Goal: Find specific fact: Find specific fact

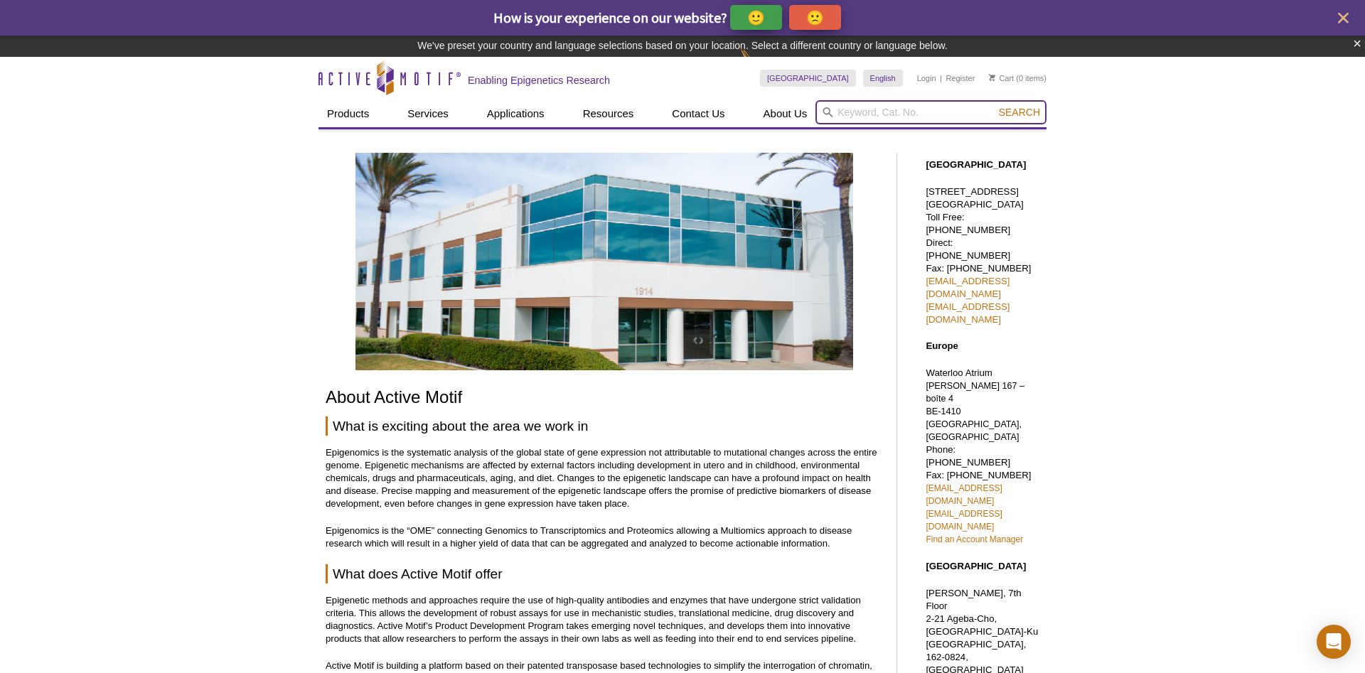
click at [967, 117] on input "search" at bounding box center [930, 112] width 231 height 24
paste input "53157"
type input "53157"
click at [994, 106] on button "Search" at bounding box center [1019, 112] width 50 height 13
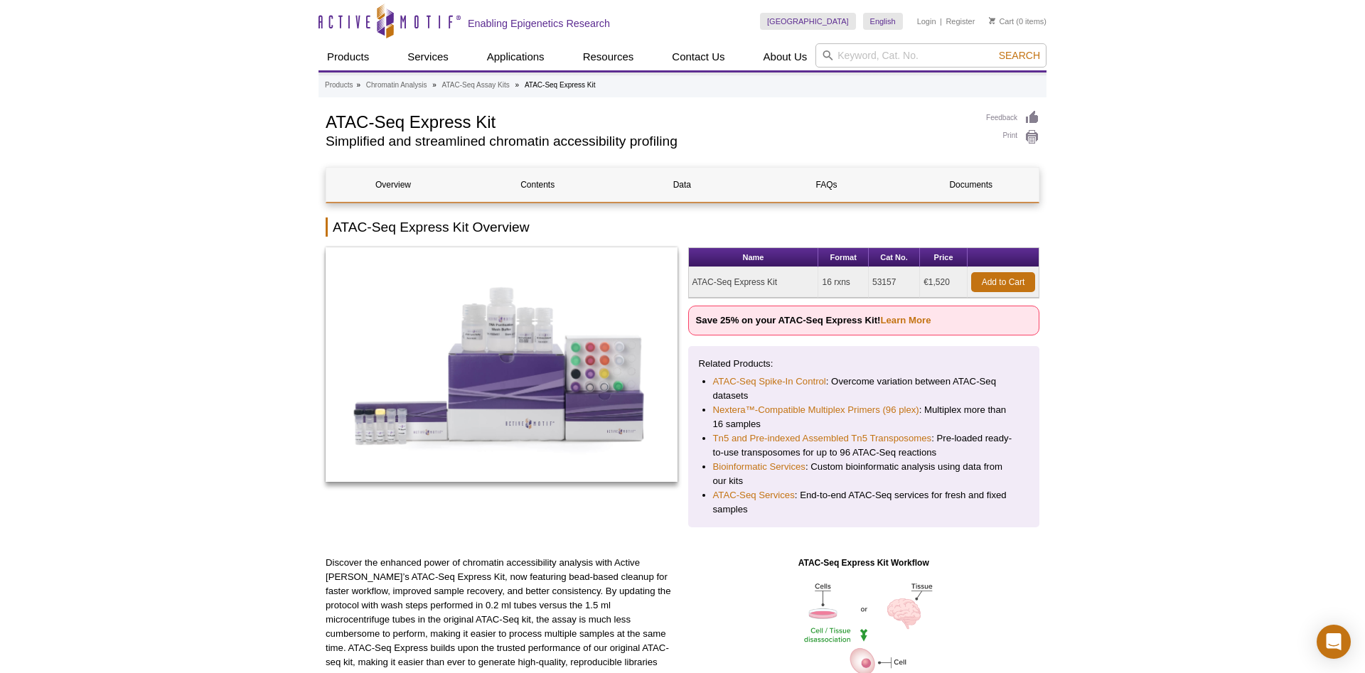
drag, startPoint x: 894, startPoint y: 283, endPoint x: 871, endPoint y: 282, distance: 23.5
click at [871, 282] on td "53157" at bounding box center [894, 282] width 51 height 31
copy td "53157"
